Goal: Obtain resource: Obtain resource

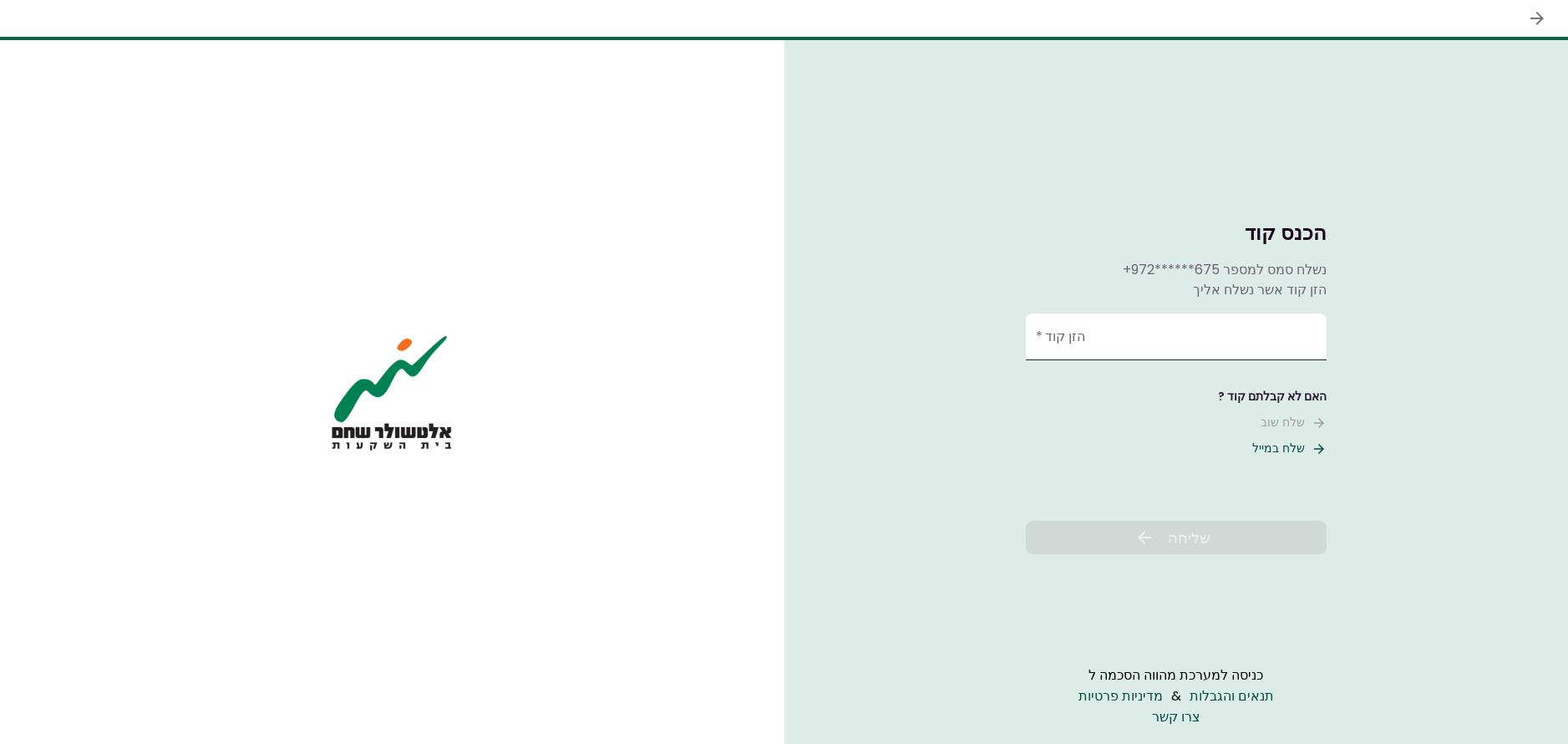
click at [1174, 325] on input "הזן קוד   *" at bounding box center [1175, 336] width 301 height 47
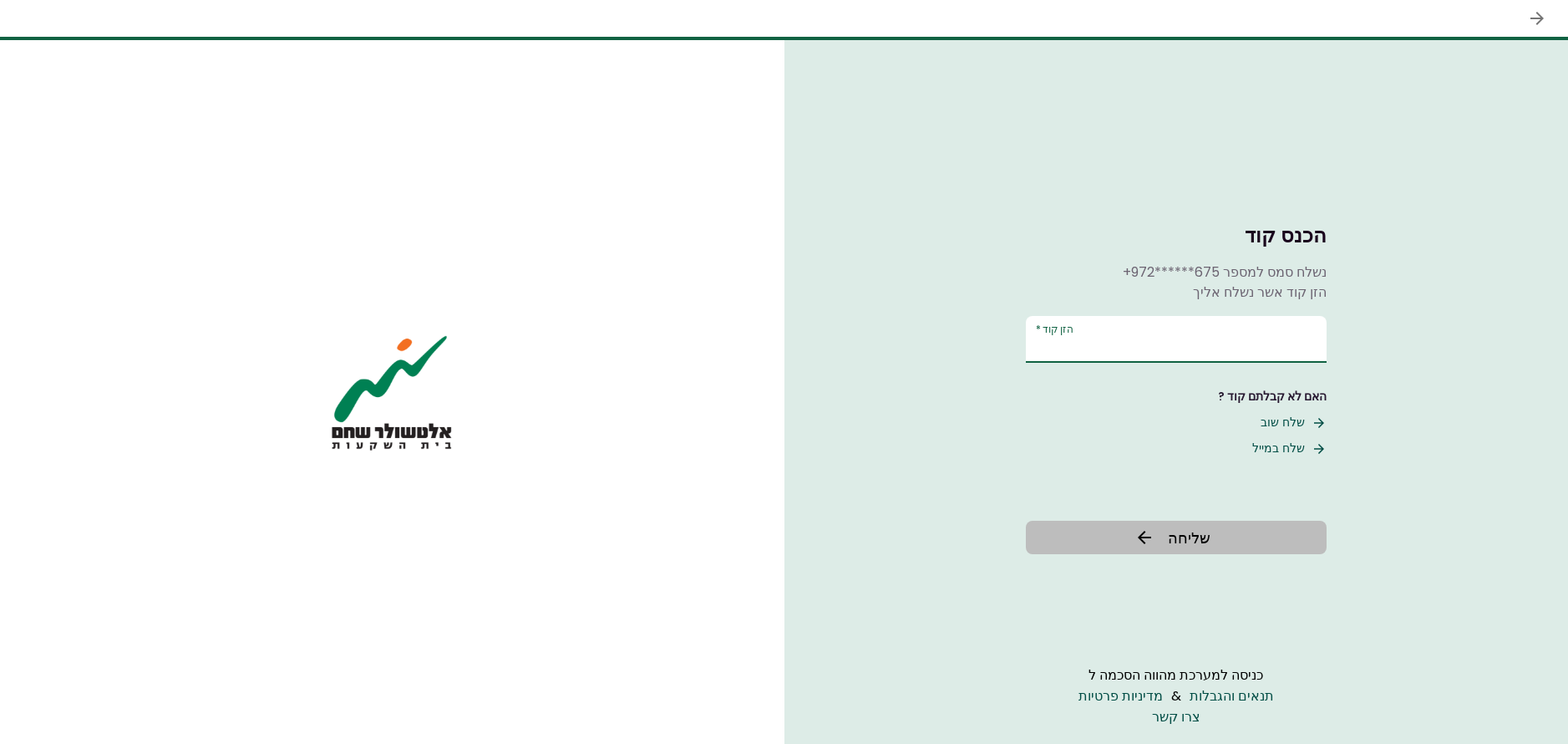
type input "******"
click at [1207, 538] on span "שליחה" at bounding box center [1188, 538] width 43 height 23
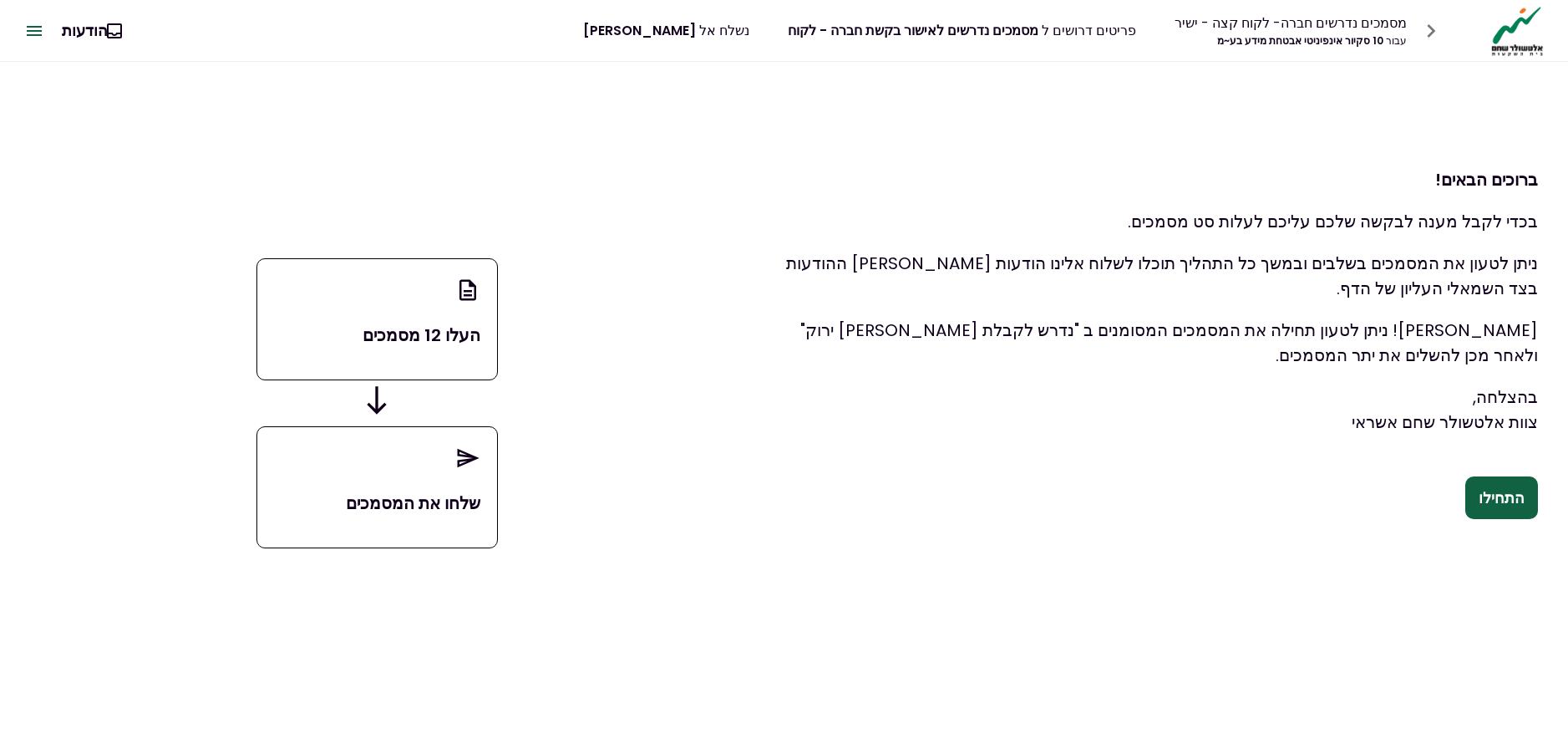
click at [441, 331] on p "העלו 12 מסמכים" at bounding box center [377, 334] width 206 height 25
click at [1490, 498] on button "התחילו" at bounding box center [1501, 498] width 72 height 44
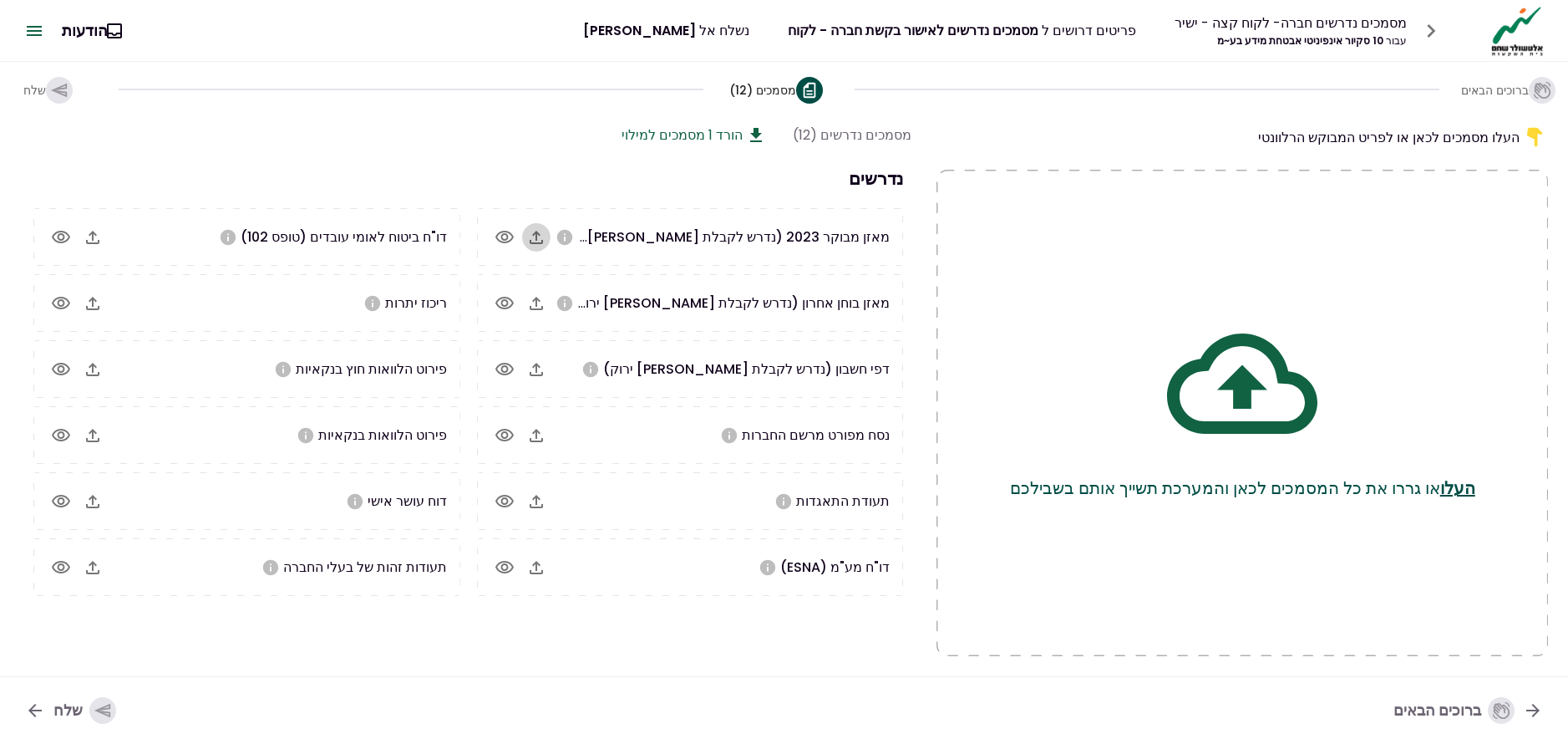
click at [535, 239] on icon "button" at bounding box center [537, 237] width 20 height 20
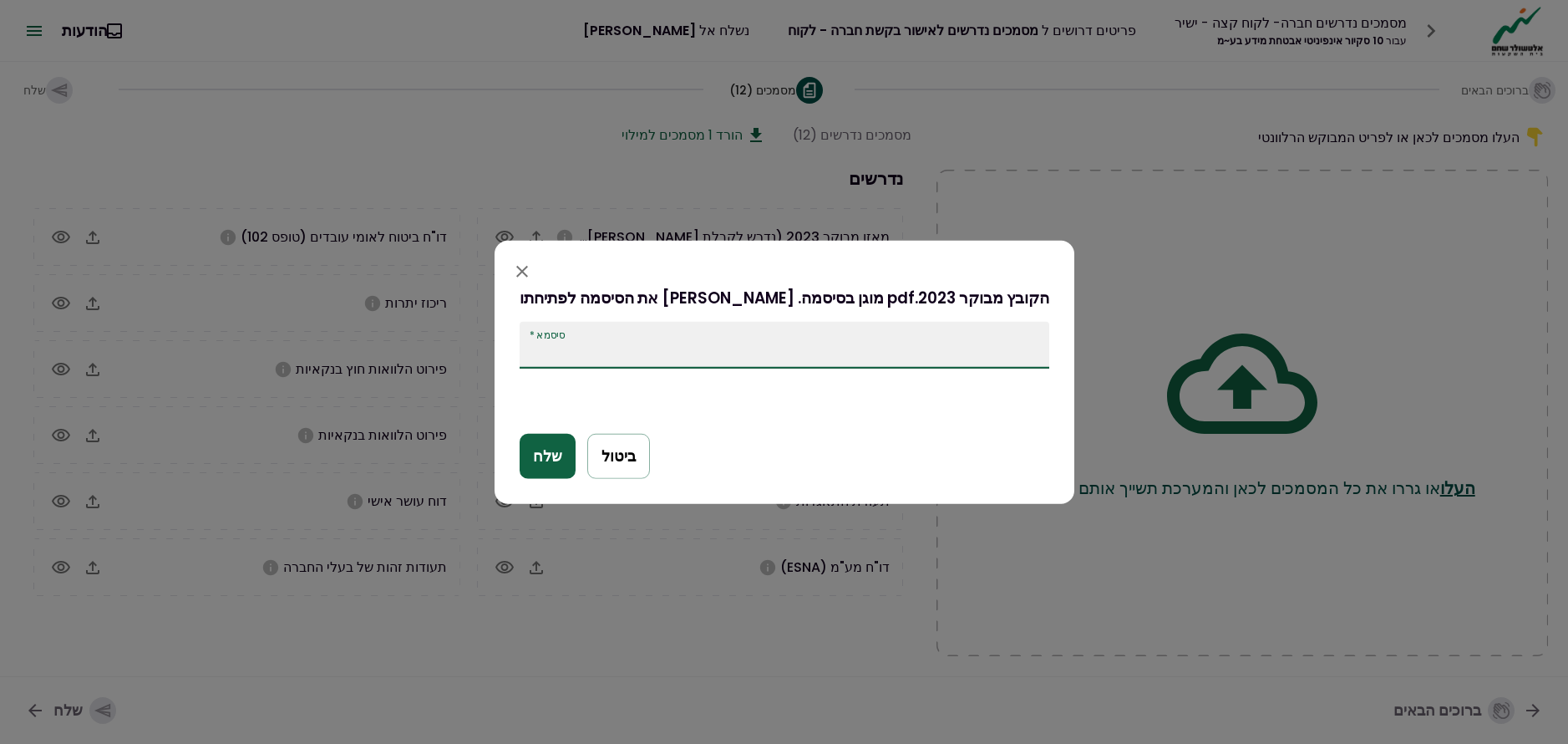
click at [695, 340] on input "סיסמא   *" at bounding box center [784, 344] width 530 height 47
type input "**********"
click at [560, 456] on button "שלח" at bounding box center [547, 455] width 56 height 45
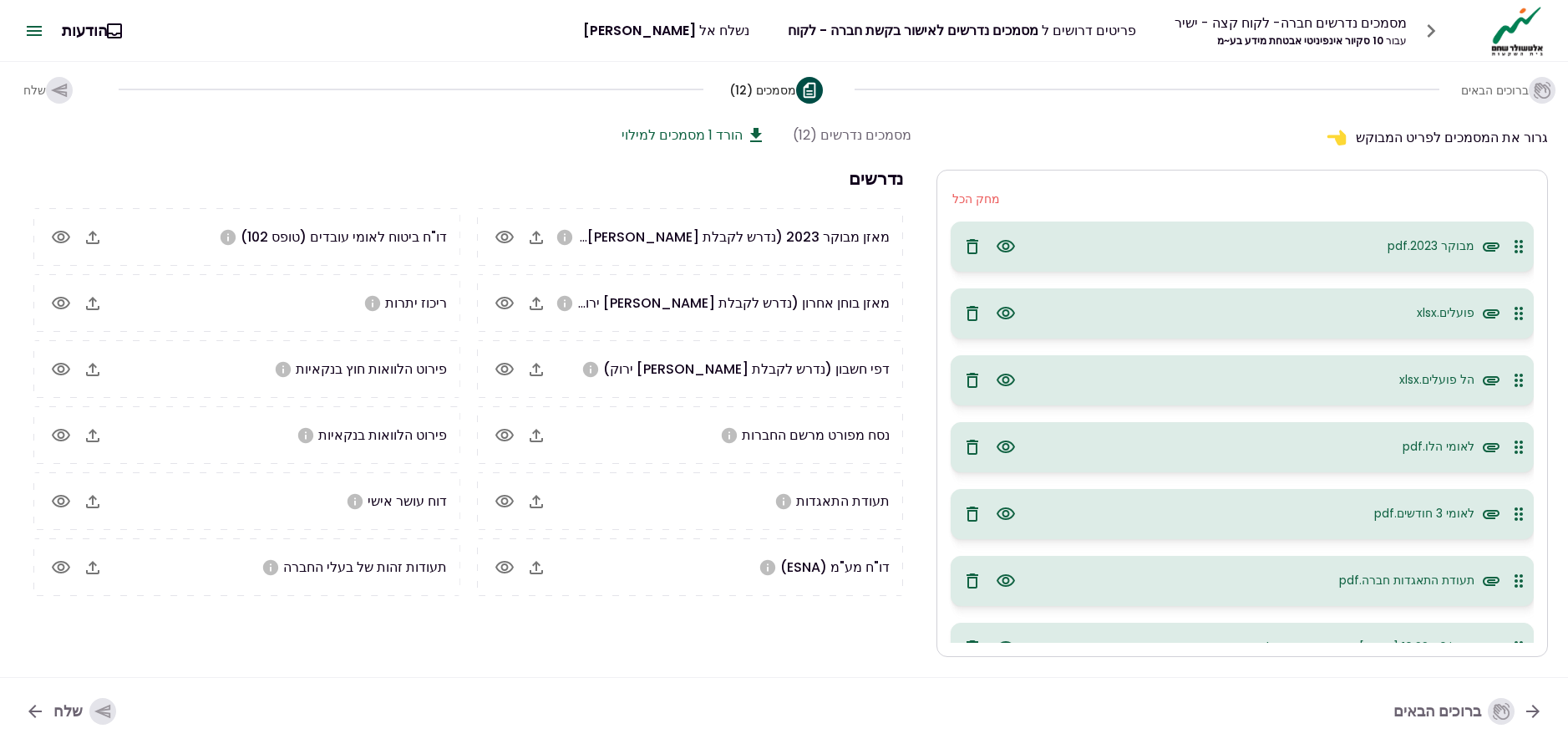
scroll to position [180, 0]
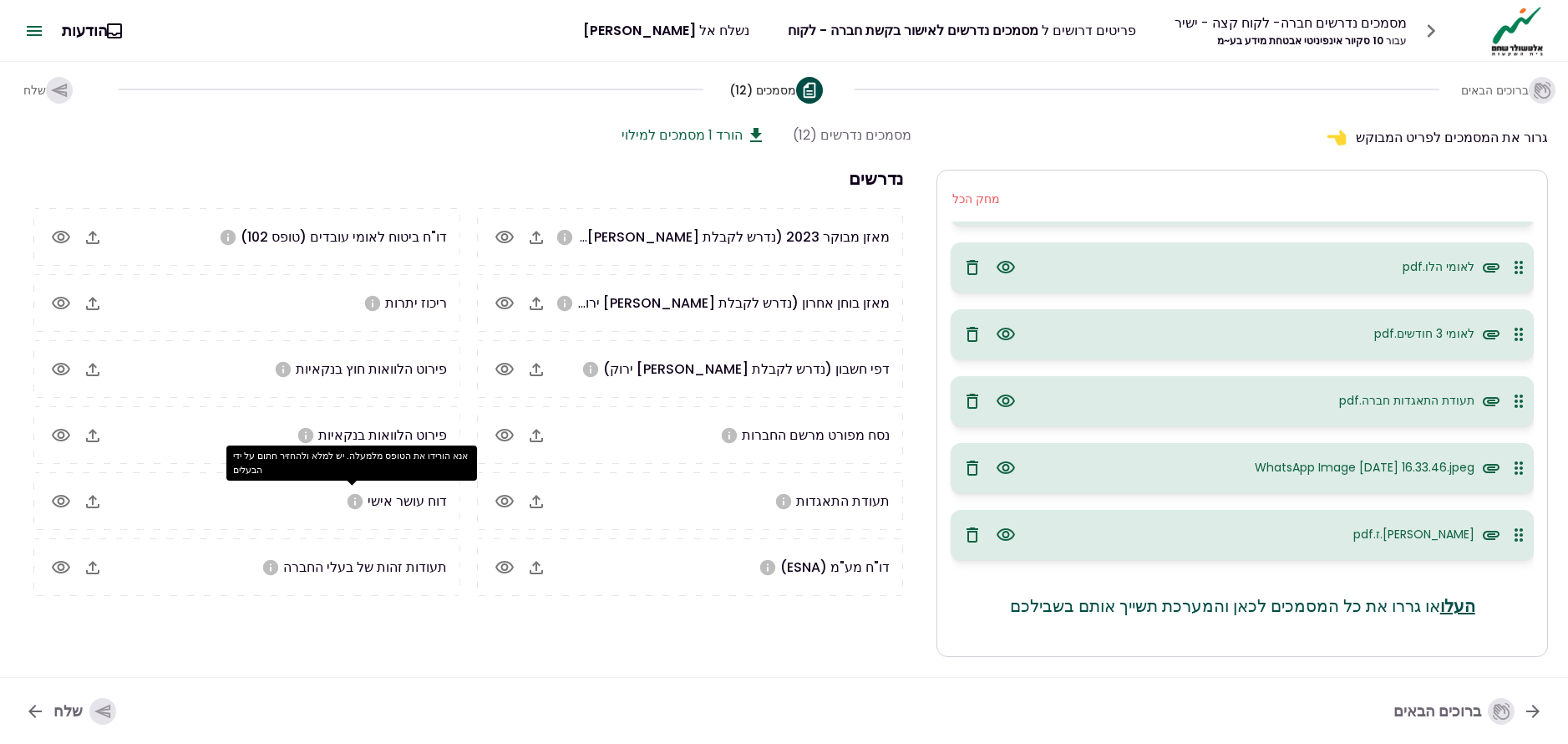
click at [352, 501] on icon "אנא הורידו את הטופס מלמעלה. יש למלא ולהחזיר חתום על ידי הבעלים" at bounding box center [355, 501] width 19 height 19
click at [738, 135] on button "הורד 1 מסמכים למילוי" at bounding box center [694, 134] width 145 height 21
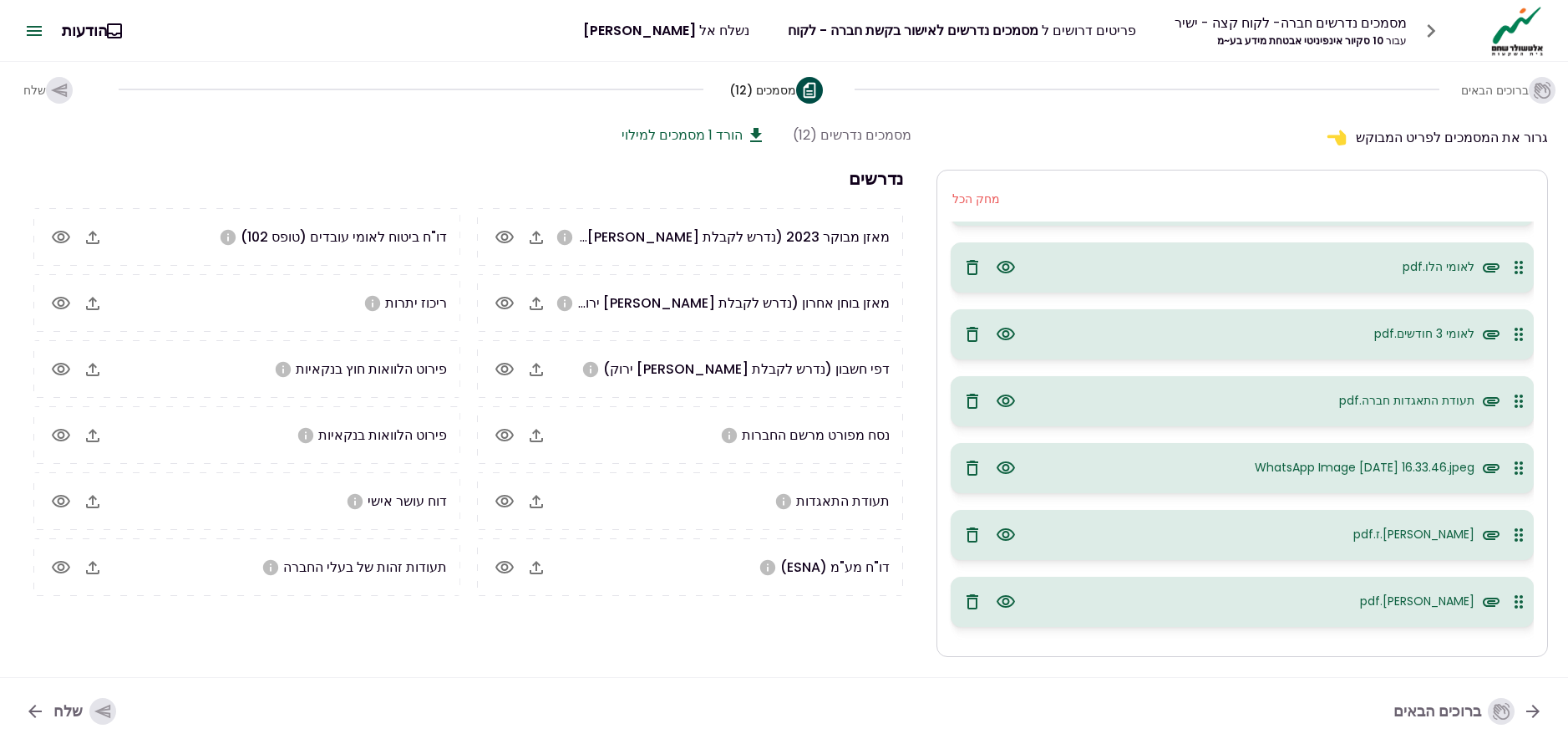
click at [976, 600] on icon "button" at bounding box center [972, 601] width 20 height 20
